Goal: Task Accomplishment & Management: Use online tool/utility

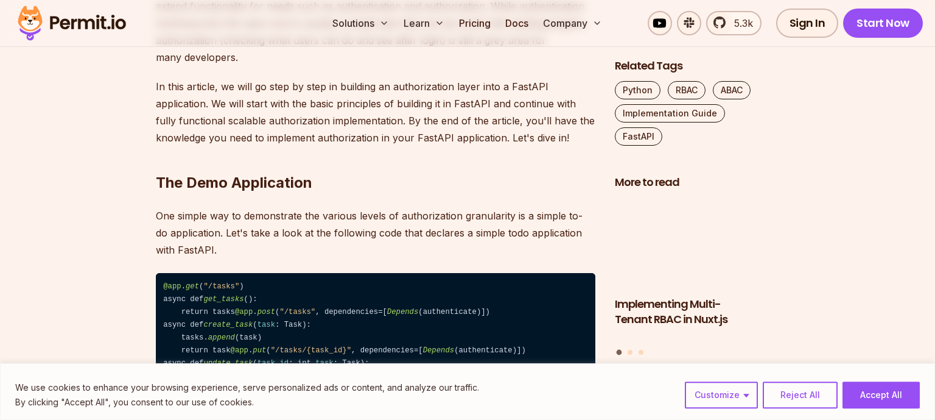
scroll to position [841, 0]
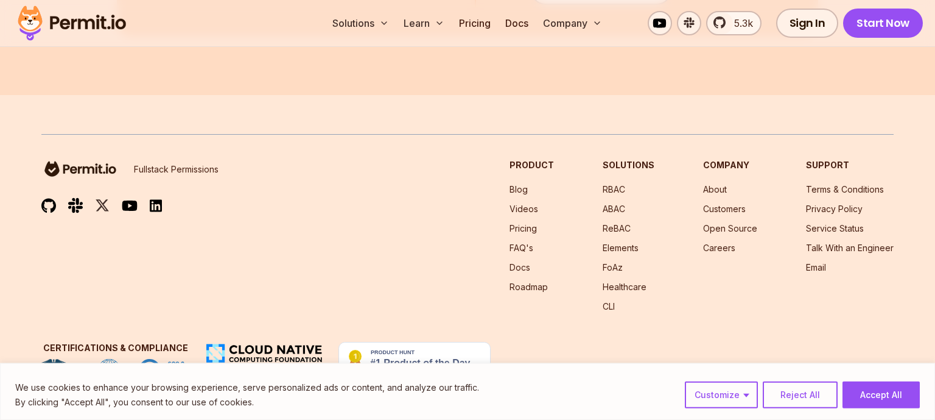
scroll to position [8768, 0]
click at [68, 12] on img at bounding box center [71, 22] width 119 height 41
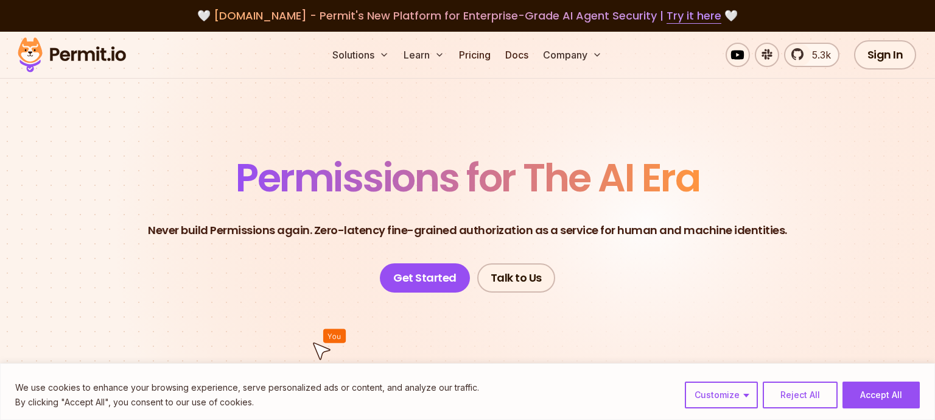
scroll to position [280, 0]
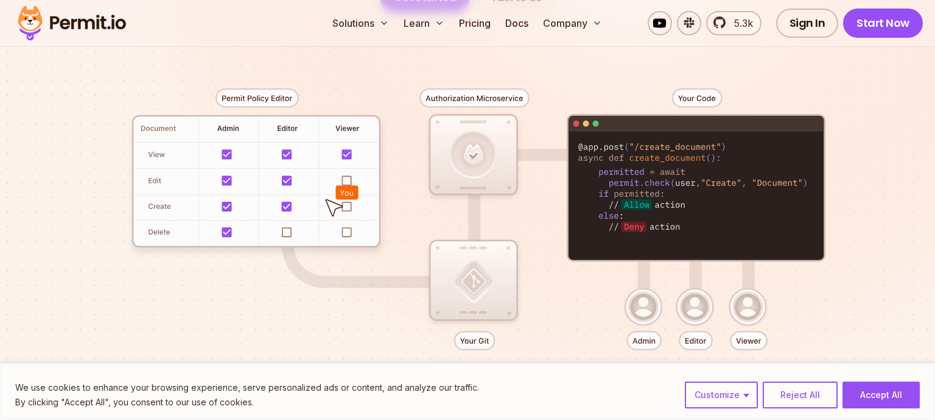
click at [751, 311] on div at bounding box center [467, 236] width 852 height 448
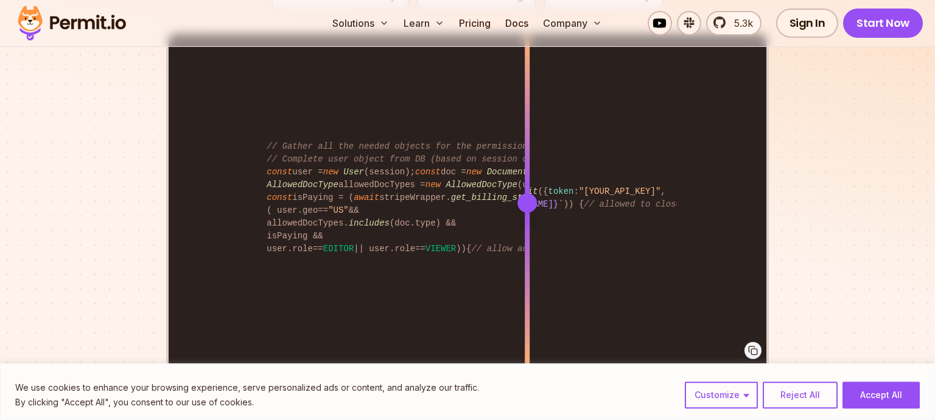
scroll to position [2525, 0]
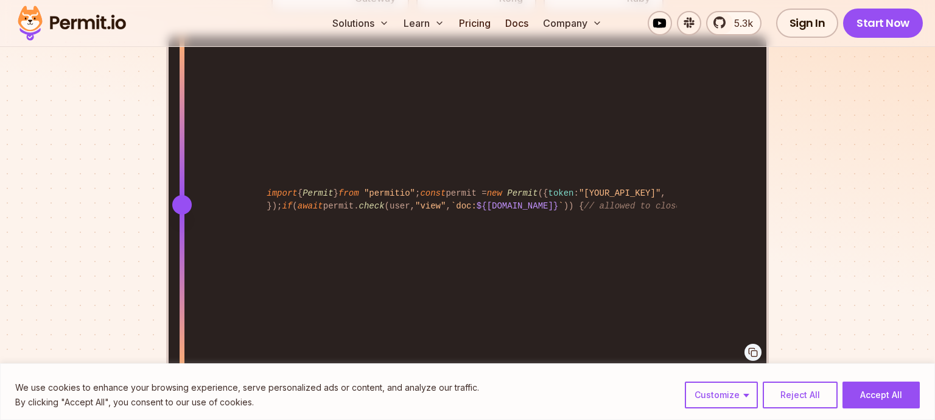
drag, startPoint x: 537, startPoint y: 194, endPoint x: 230, endPoint y: 180, distance: 307.8
click at [230, 180] on div "import { Permit } from "permitio" ; const permit = new Permit ({ token : "[YOUR…" at bounding box center [468, 204] width 598 height 336
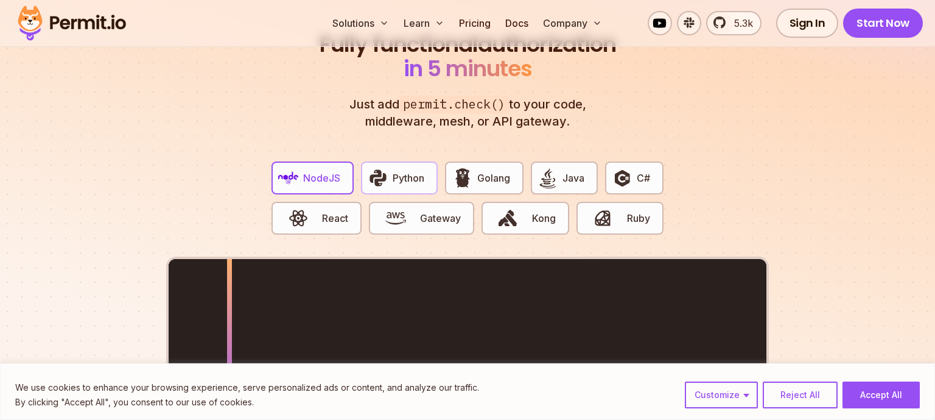
click at [393, 175] on button "Python" at bounding box center [399, 177] width 77 height 33
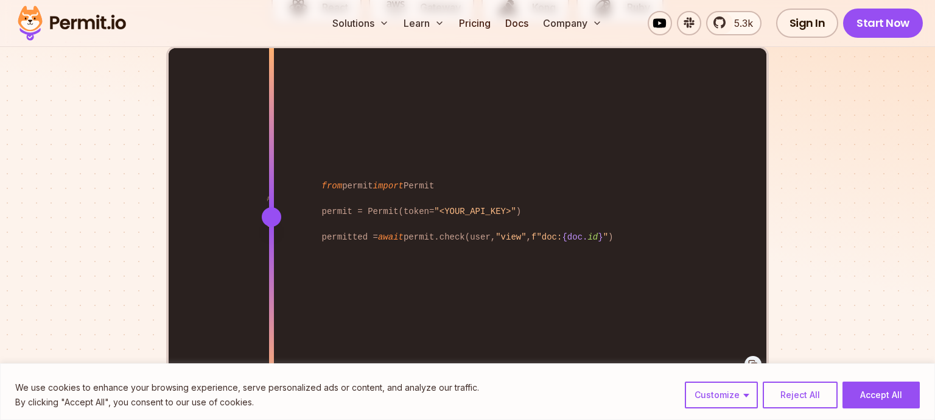
drag, startPoint x: 532, startPoint y: 193, endPoint x: 272, endPoint y: 203, distance: 260.2
click at [272, 207] on div at bounding box center [271, 216] width 19 height 19
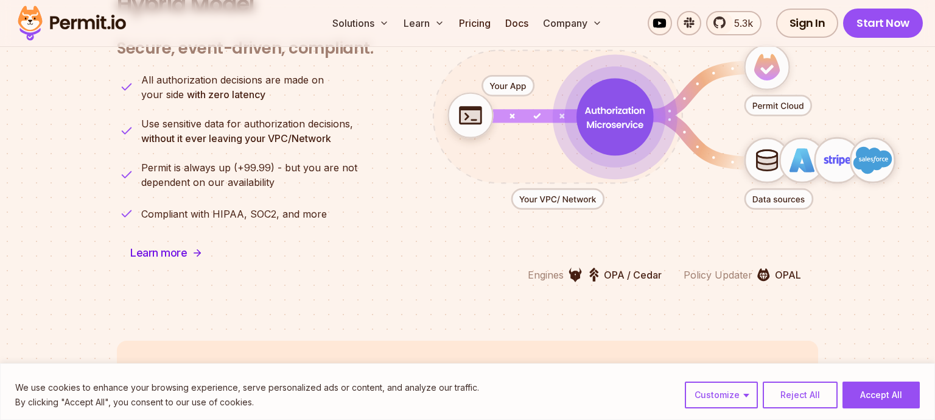
scroll to position [2946, 0]
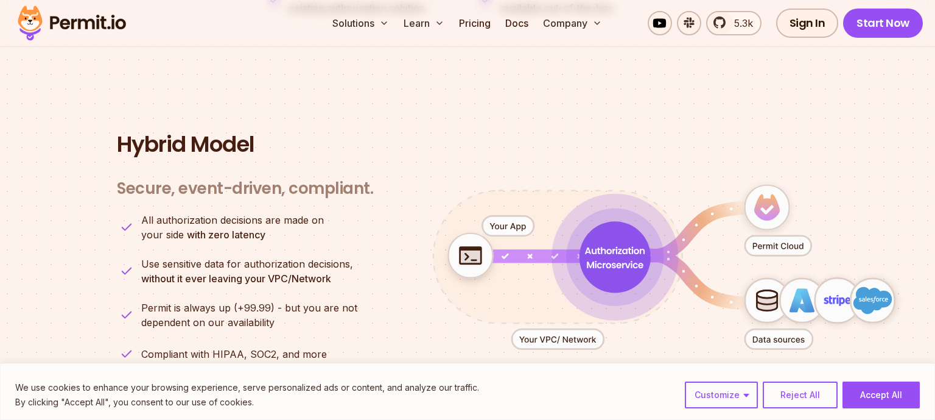
click at [583, 268] on icon "animation" at bounding box center [614, 256] width 97 height 97
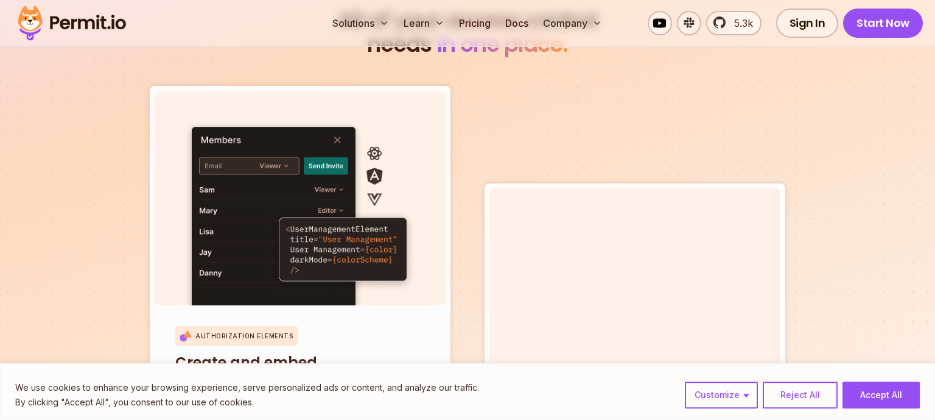
scroll to position [4138, 0]
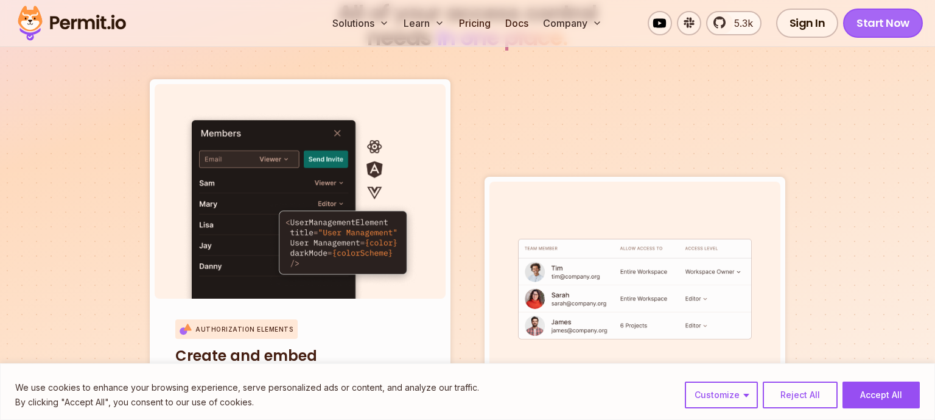
click at [897, 26] on link "Start Now" at bounding box center [883, 23] width 80 height 29
